Goal: Task Accomplishment & Management: Manage account settings

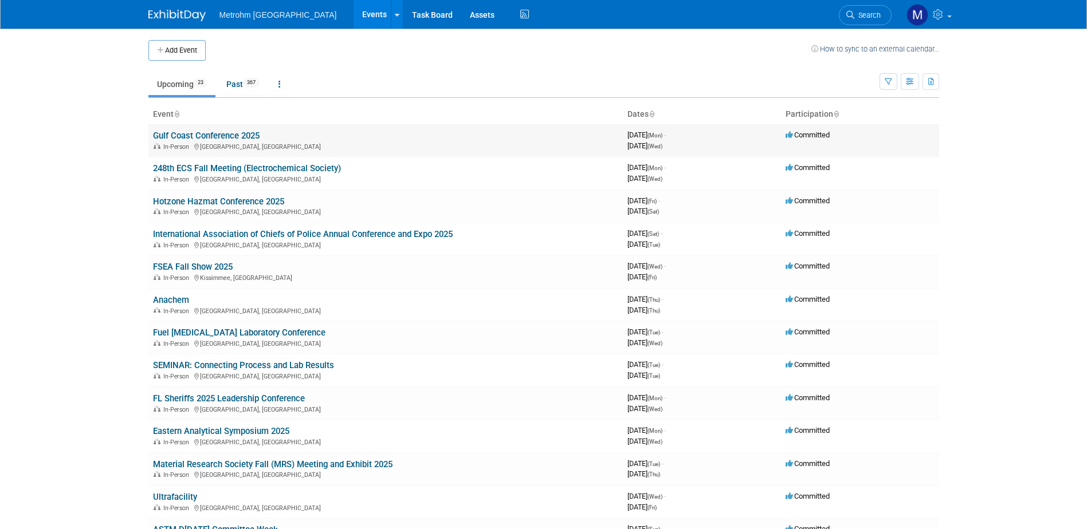
click at [249, 132] on link "Gulf Coast Conference 2025" at bounding box center [206, 136] width 107 height 10
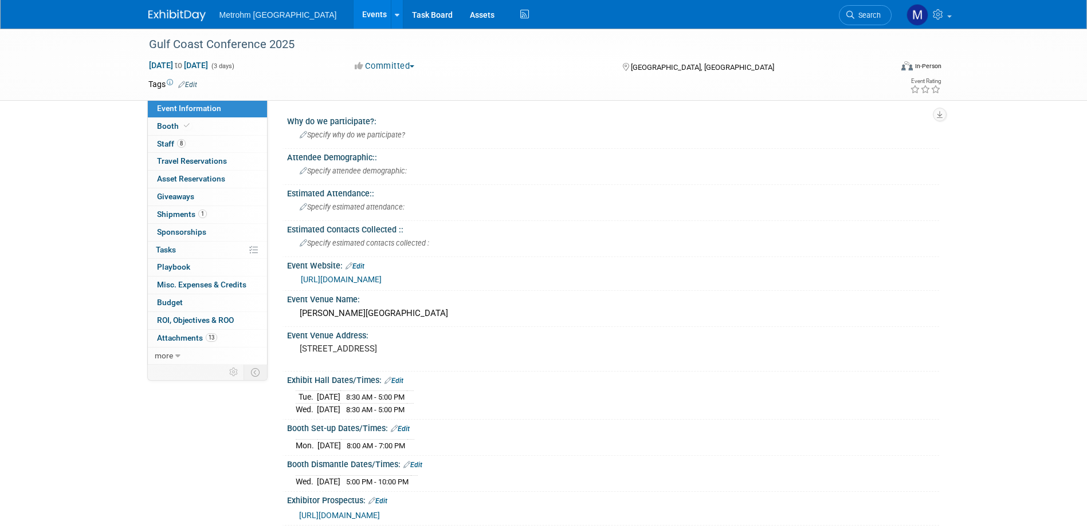
click at [166, 6] on link at bounding box center [183, 9] width 71 height 9
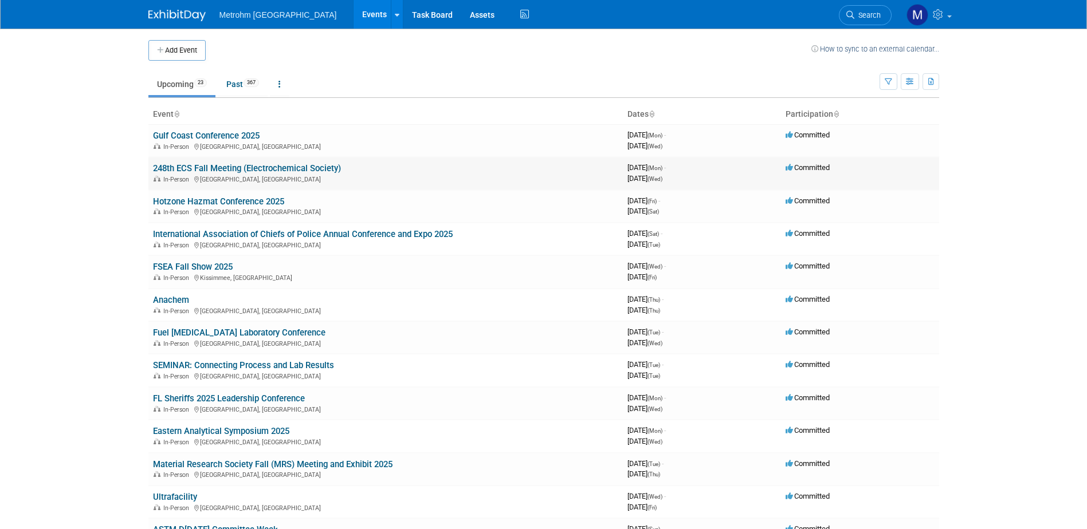
click at [212, 172] on link "248th ECS Fall Meeting (Electrochemical Society)" at bounding box center [247, 168] width 188 height 10
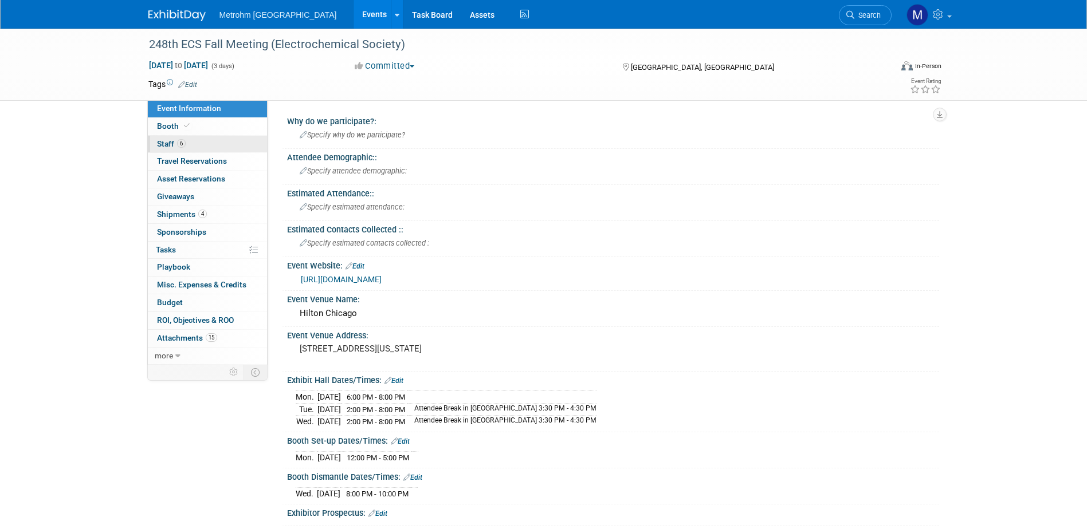
click at [205, 148] on link "6 Staff 6" at bounding box center [207, 144] width 119 height 17
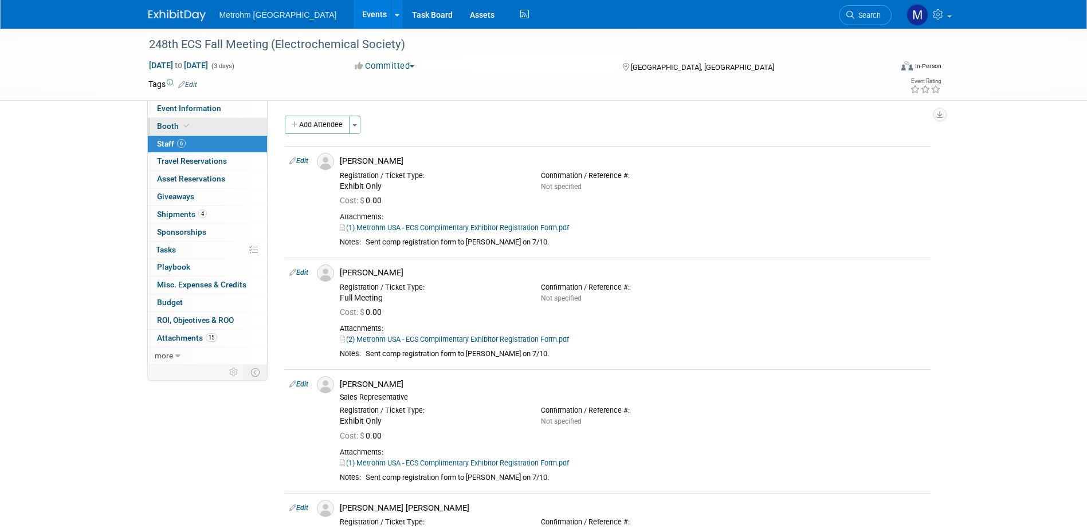
click at [204, 132] on link "Booth" at bounding box center [207, 126] width 119 height 17
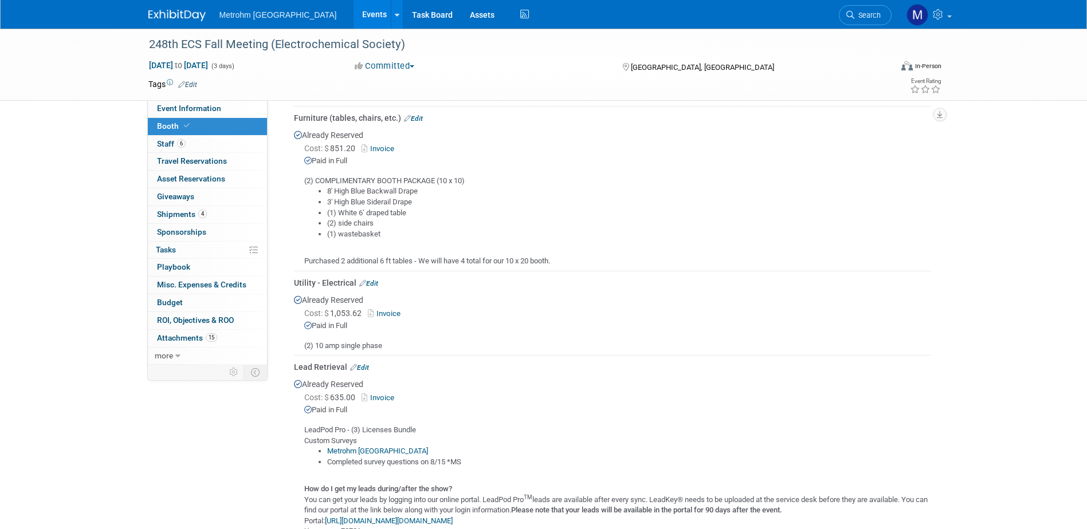
scroll to position [229, 0]
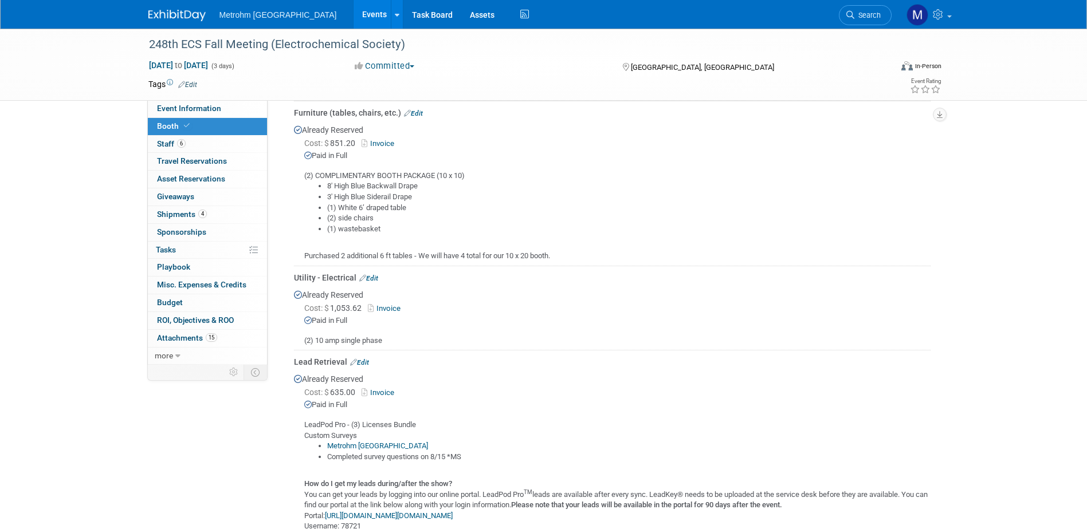
click at [387, 307] on link "Invoice" at bounding box center [386, 308] width 37 height 9
click at [207, 113] on link "Event Information" at bounding box center [207, 108] width 119 height 17
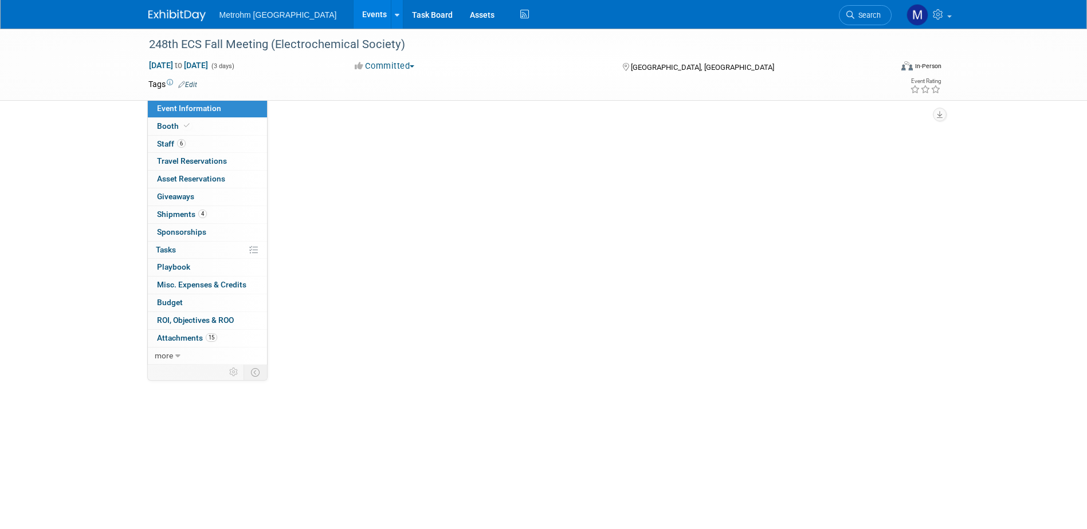
scroll to position [0, 0]
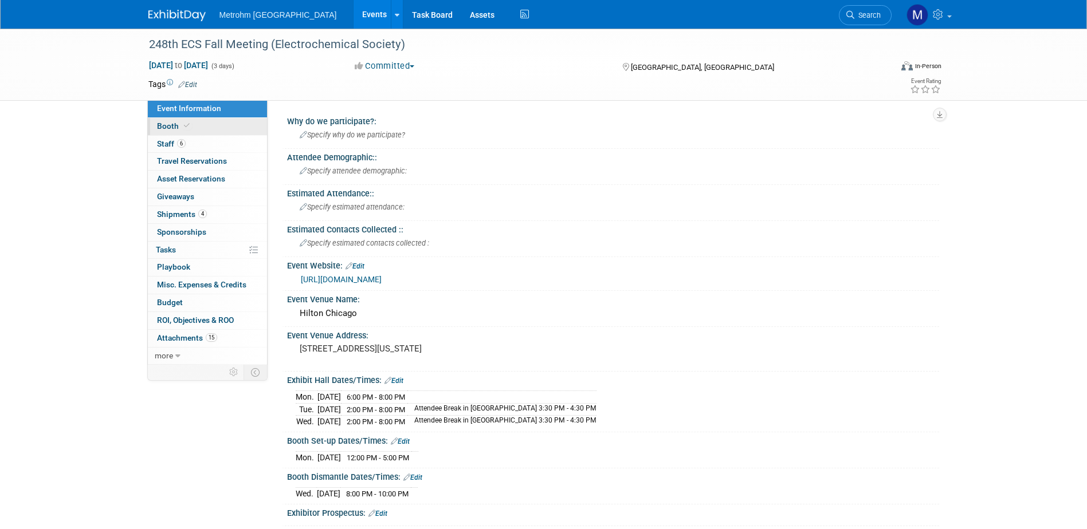
click at [180, 133] on link "Booth" at bounding box center [207, 126] width 119 height 17
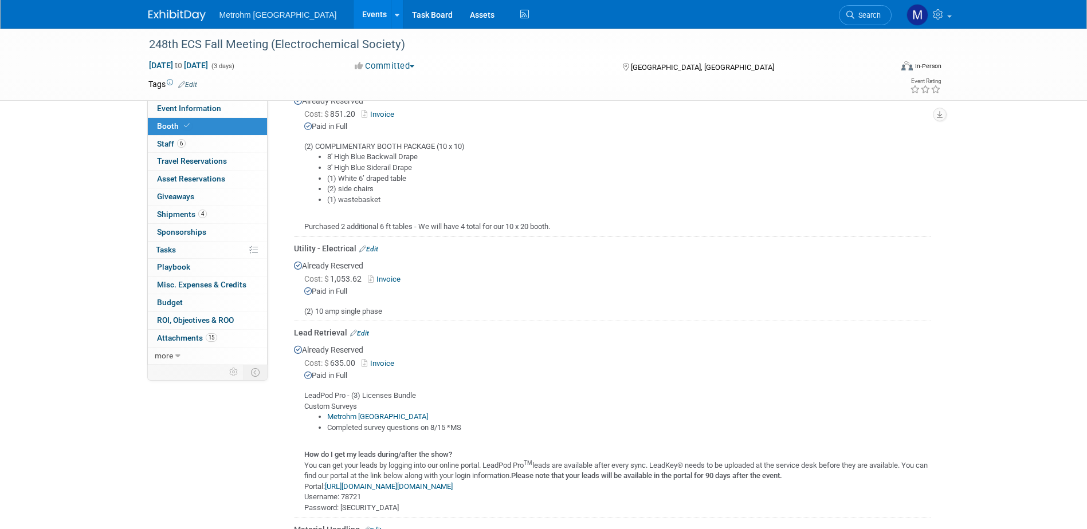
scroll to position [286, 0]
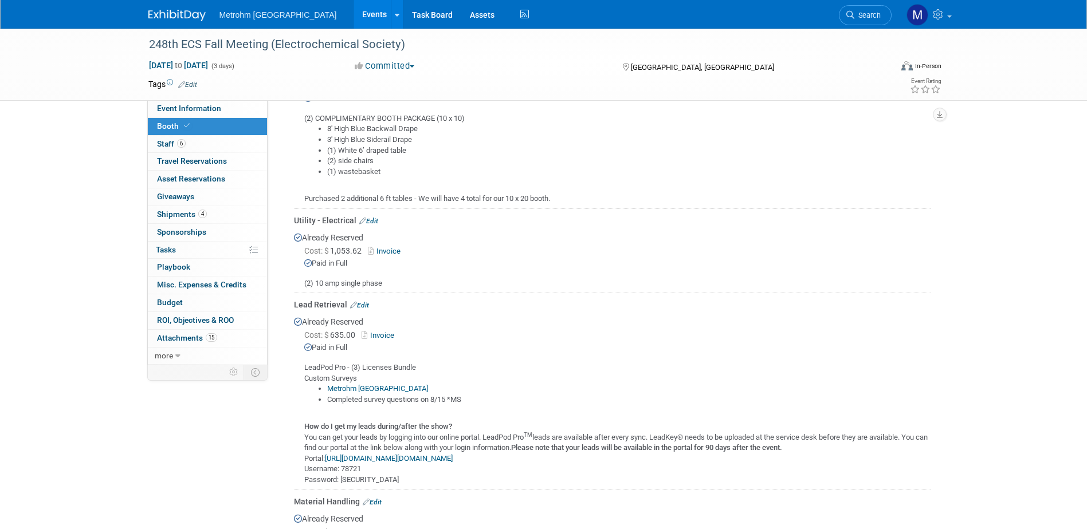
click at [170, 13] on img at bounding box center [176, 15] width 57 height 11
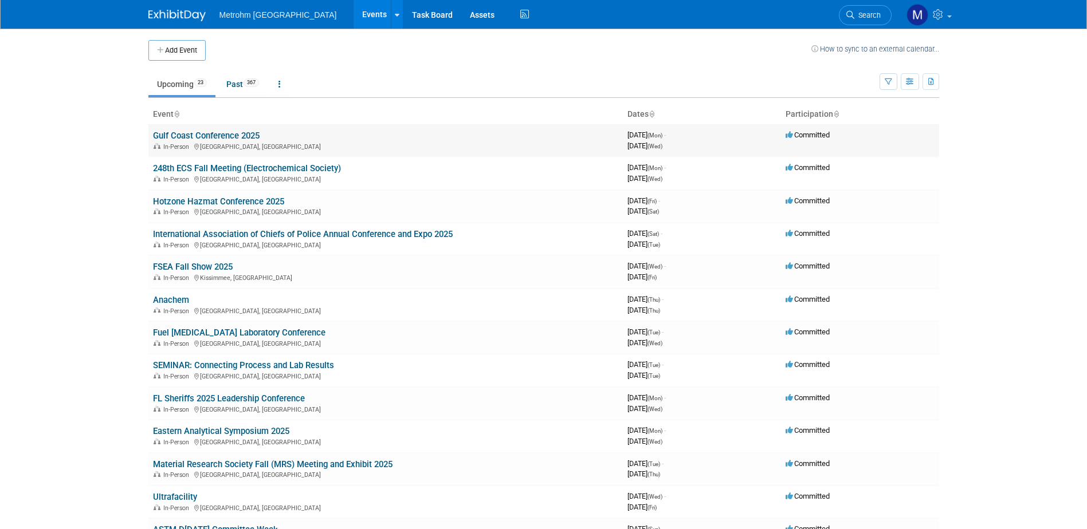
click at [209, 137] on link "Gulf Coast Conference 2025" at bounding box center [206, 136] width 107 height 10
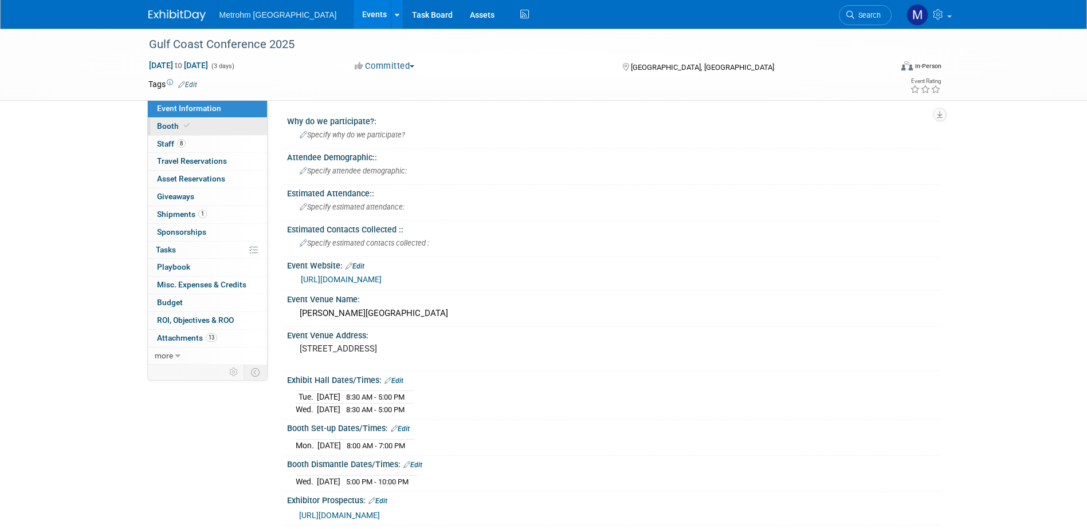
click at [189, 133] on link "Booth" at bounding box center [207, 126] width 119 height 17
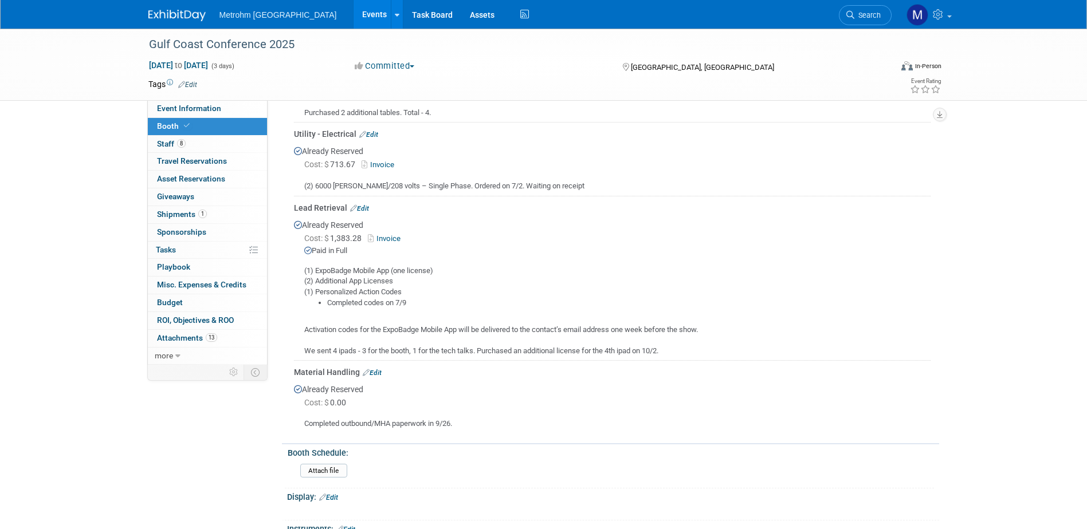
scroll to position [344, 0]
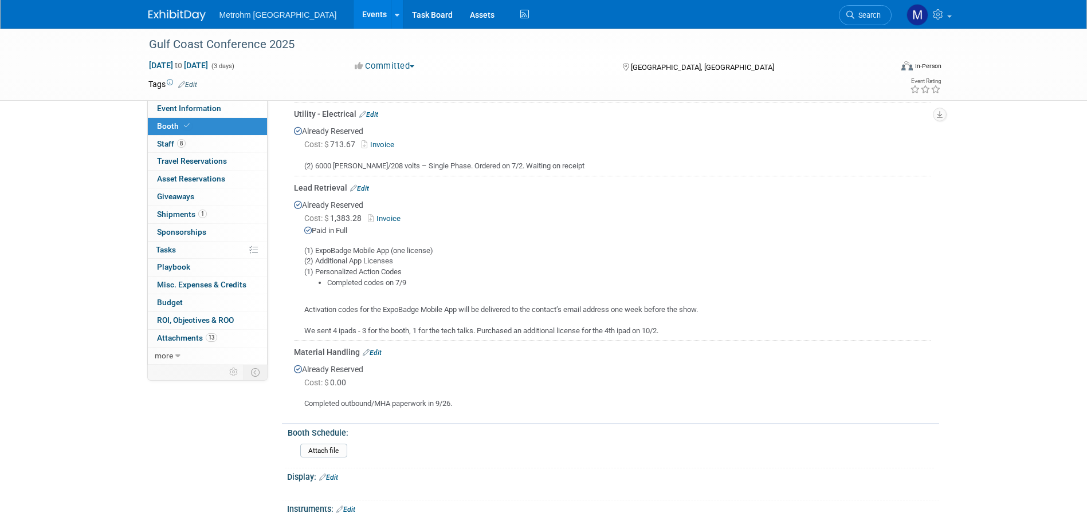
click at [379, 350] on link "Edit" at bounding box center [372, 353] width 19 height 8
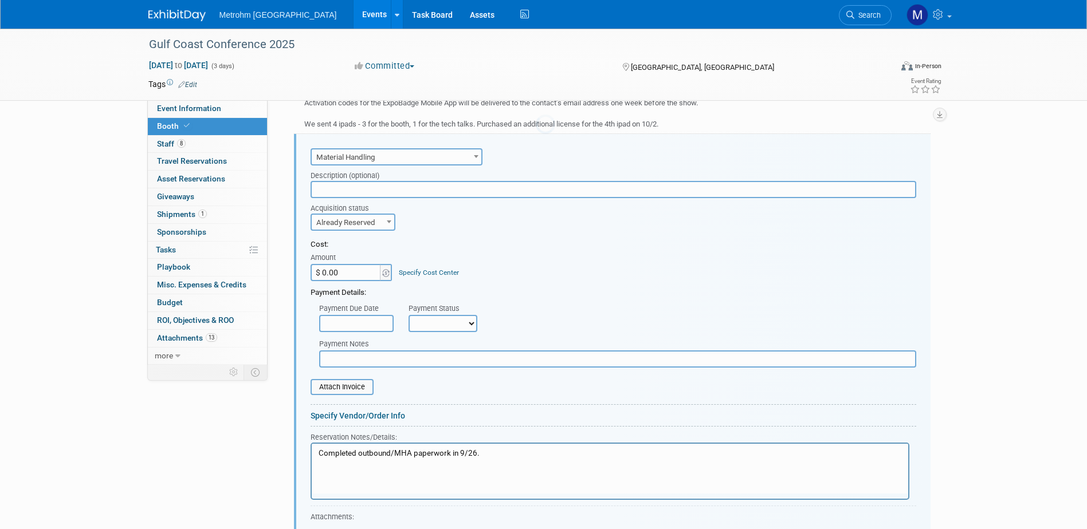
scroll to position [0, 0]
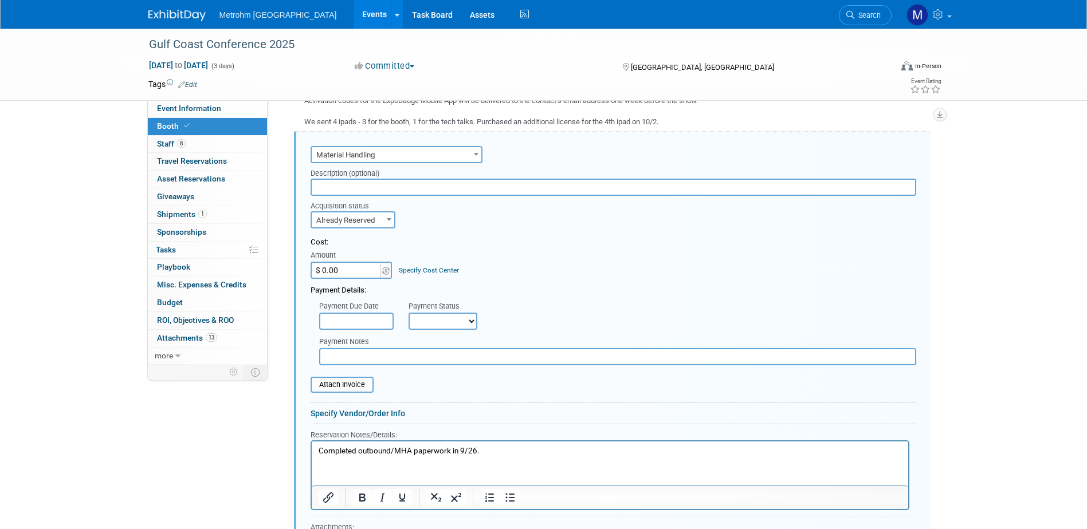
click at [344, 267] on input "$ 0.00" at bounding box center [347, 270] width 72 height 17
type input "$ 1,584.00"
click at [525, 310] on div "Payment Due Date Payment Status Not Paid Yet Partially Paid Paid in Full Next P…" at bounding box center [613, 313] width 623 height 34
click at [468, 321] on select "Not Paid Yet Partially Paid Paid in Full" at bounding box center [442, 321] width 69 height 17
select select "1"
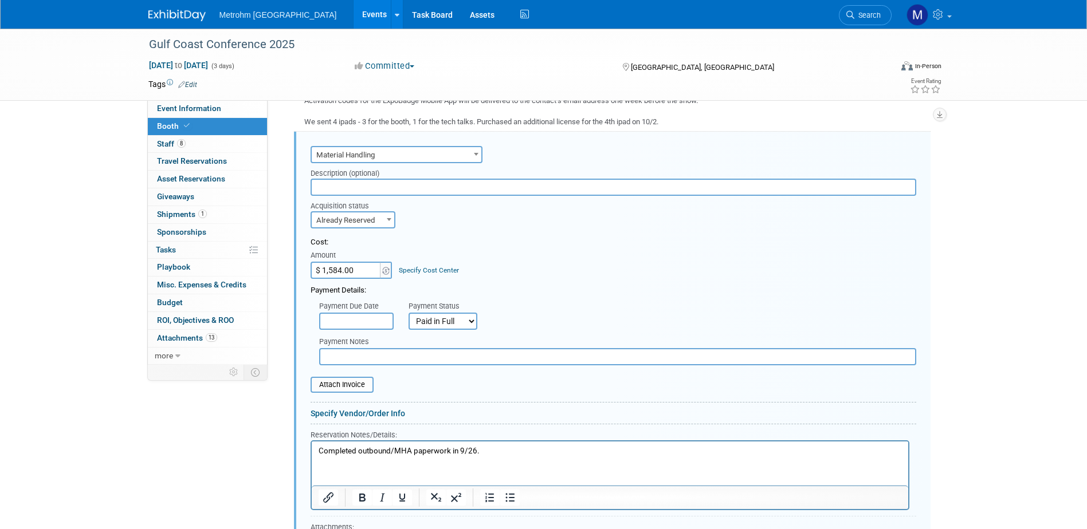
click at [408, 313] on select "Not Paid Yet Partially Paid Paid in Full" at bounding box center [442, 321] width 69 height 17
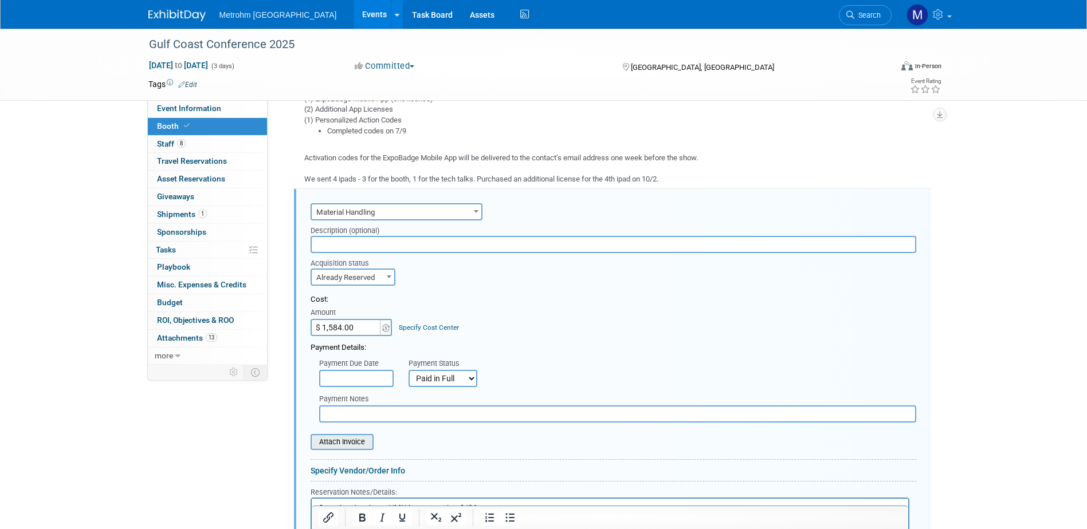
click at [358, 434] on div "Attach Invoice" at bounding box center [342, 442] width 63 height 16
click at [358, 439] on input "file" at bounding box center [304, 442] width 136 height 14
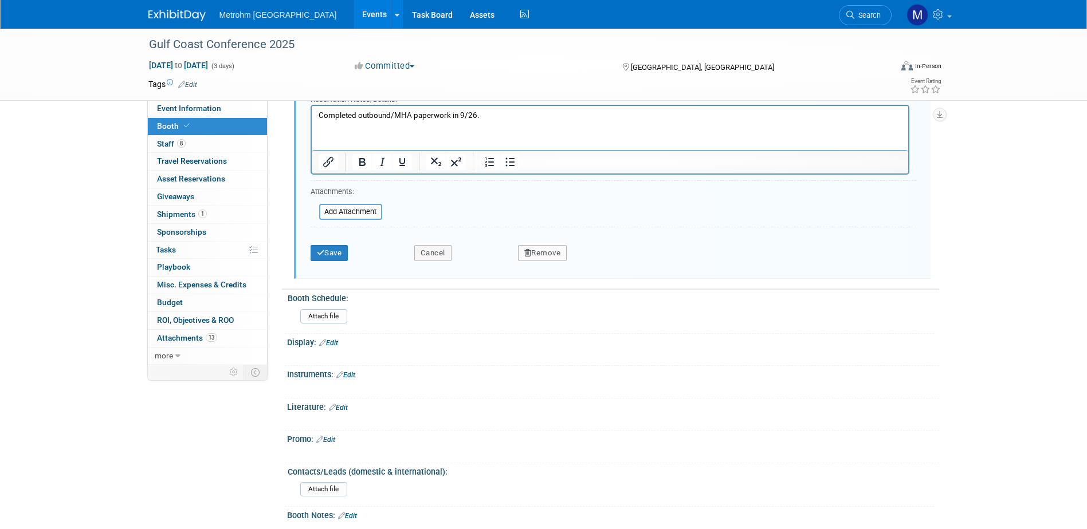
scroll to position [897, 0]
click at [339, 253] on button "Save" at bounding box center [330, 252] width 38 height 16
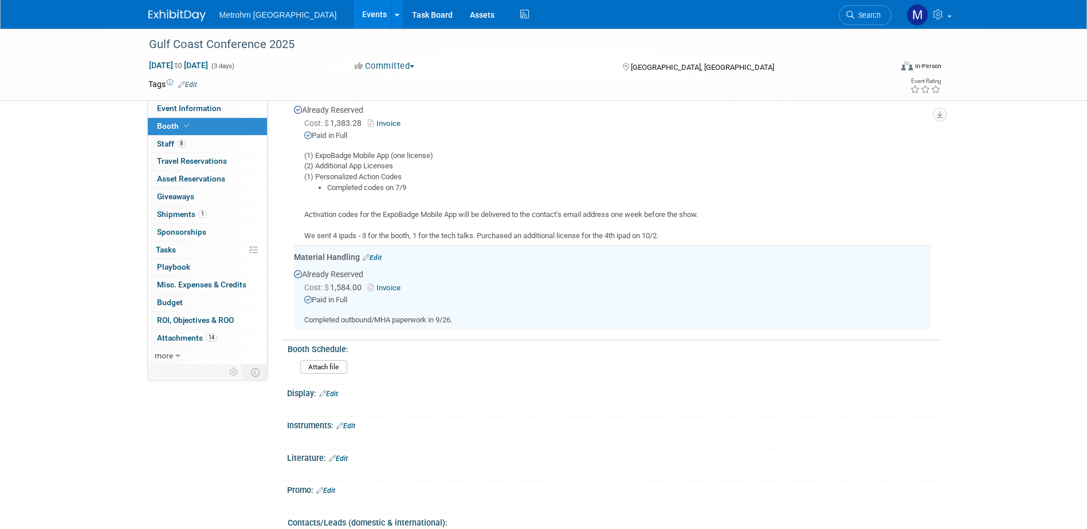
scroll to position [438, 0]
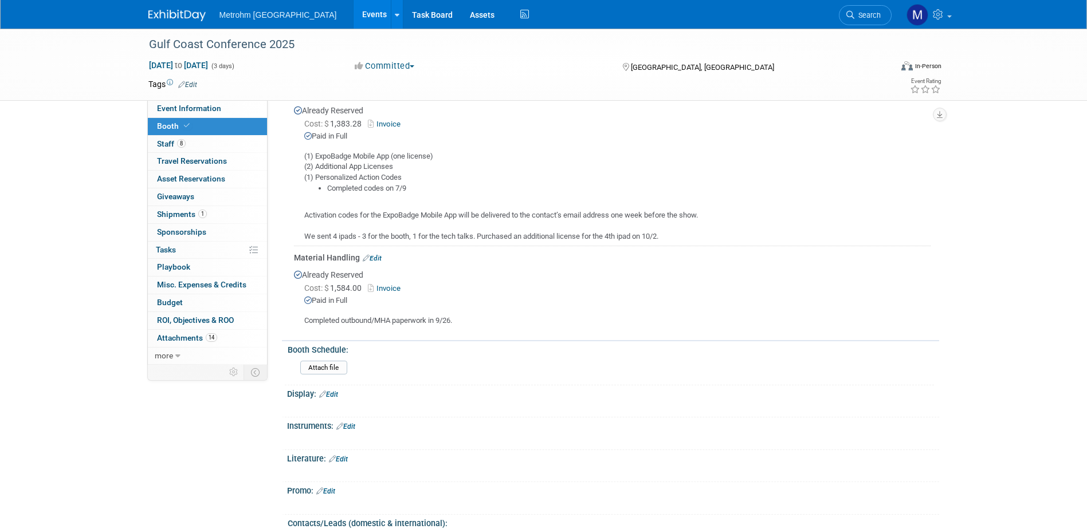
click at [167, 15] on img at bounding box center [176, 15] width 57 height 11
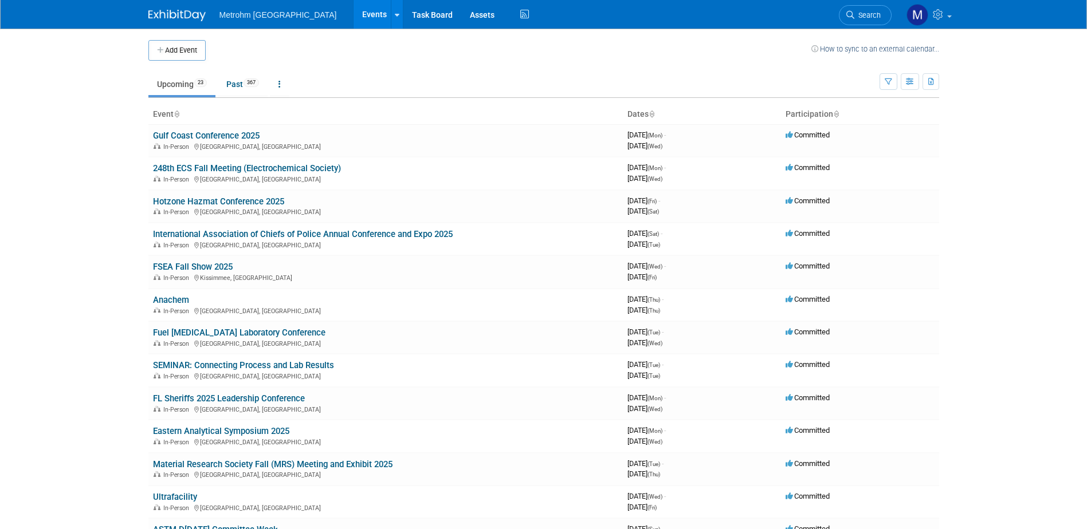
click at [246, 97] on ul "Upcoming 23 Past 367 All Events 390 Past and Upcoming Grouped Annually Events g…" at bounding box center [513, 85] width 731 height 26
click at [242, 89] on link "Past 367" at bounding box center [243, 84] width 50 height 22
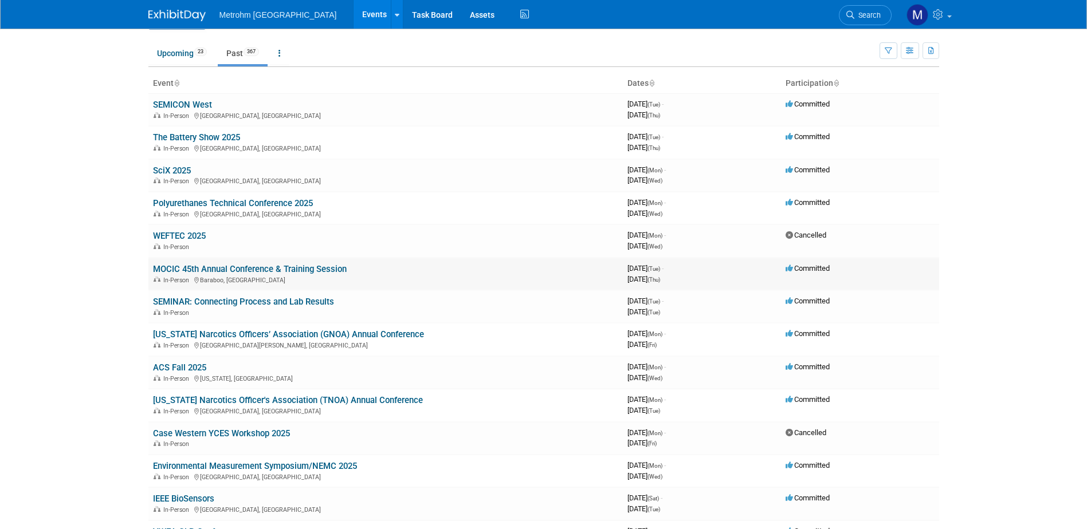
scroll to position [57, 0]
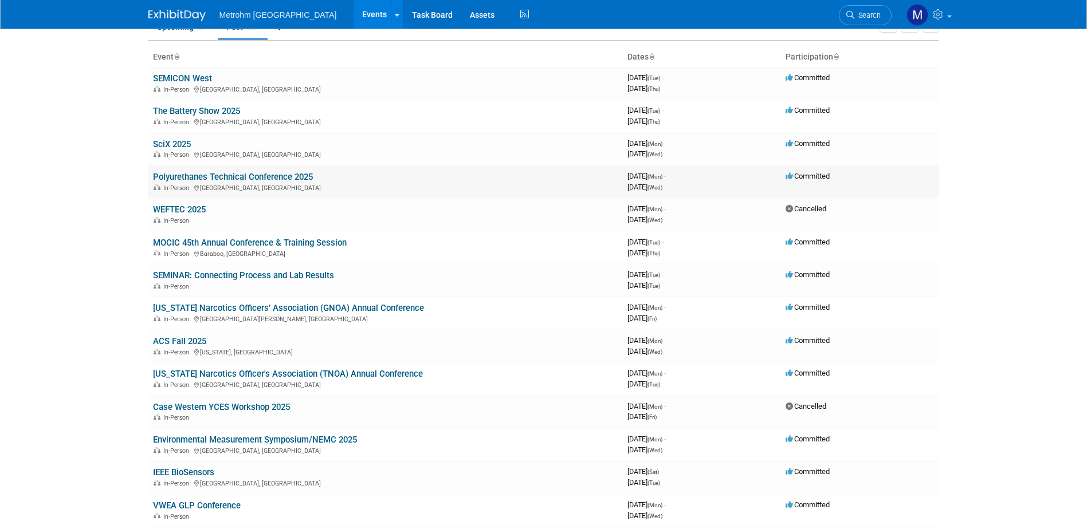
click at [218, 179] on link "Polyurethanes Technical Conference 2025" at bounding box center [233, 177] width 160 height 10
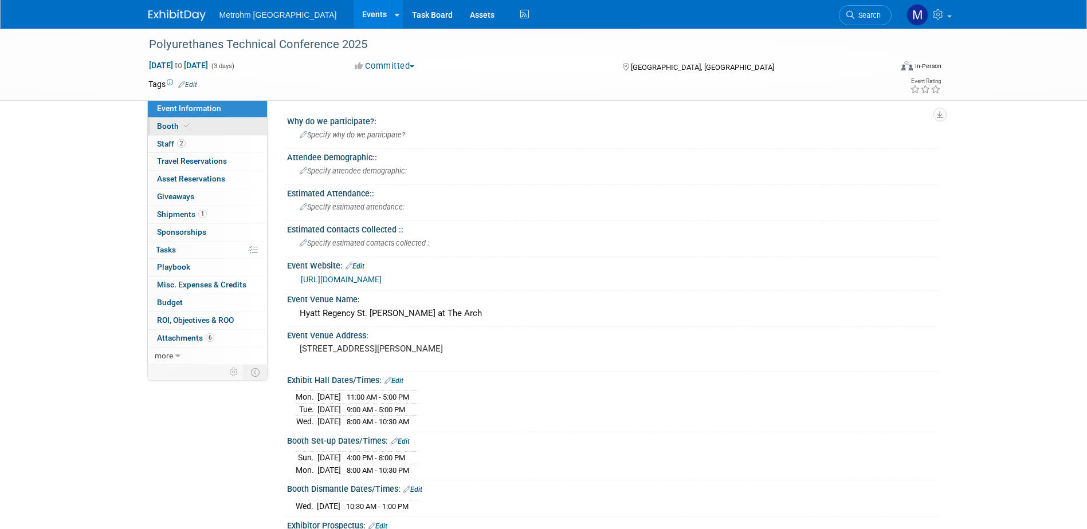
click at [214, 133] on link "Booth" at bounding box center [207, 126] width 119 height 17
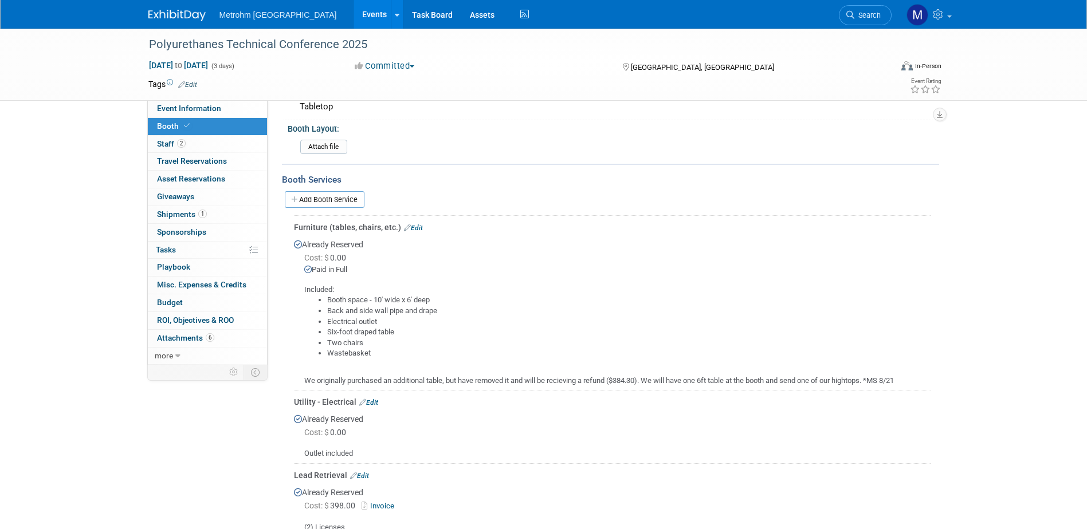
scroll to position [286, 0]
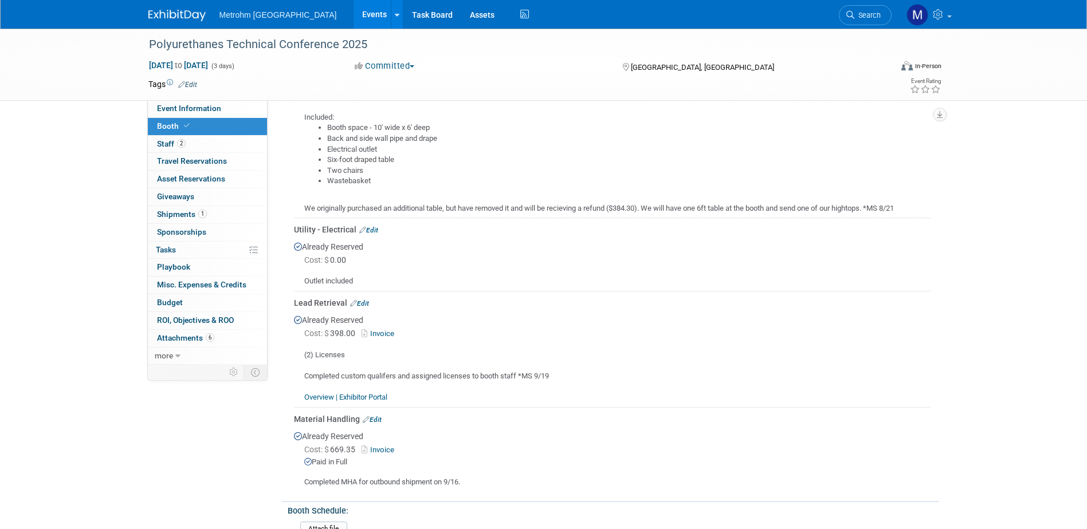
click at [382, 396] on link "Overview | Exhibitor Portal" at bounding box center [345, 397] width 83 height 9
click at [173, 9] on link at bounding box center [183, 9] width 71 height 9
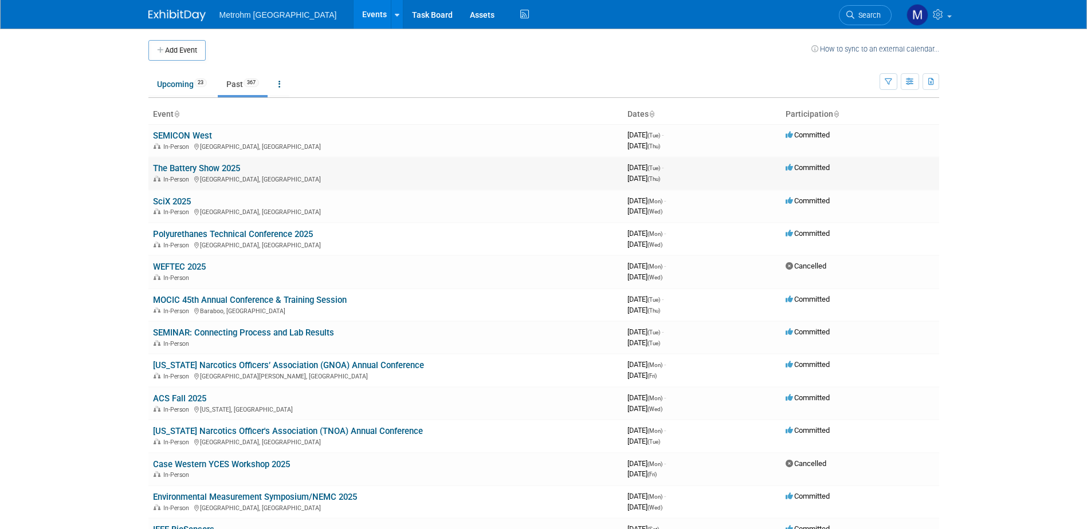
click at [175, 172] on link "The Battery Show 2025" at bounding box center [196, 168] width 87 height 10
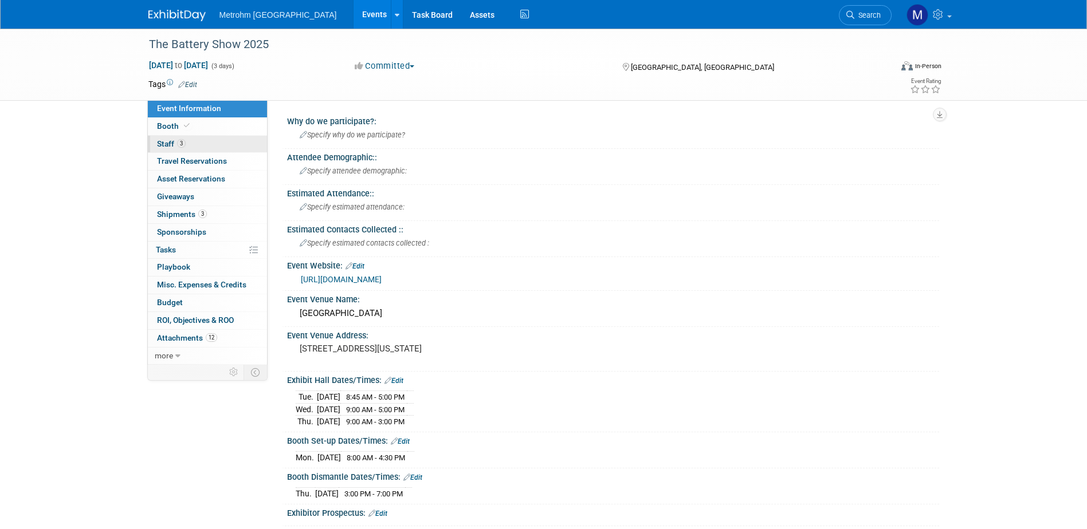
click at [199, 146] on link "3 Staff 3" at bounding box center [207, 144] width 119 height 17
